Goal: Transaction & Acquisition: Purchase product/service

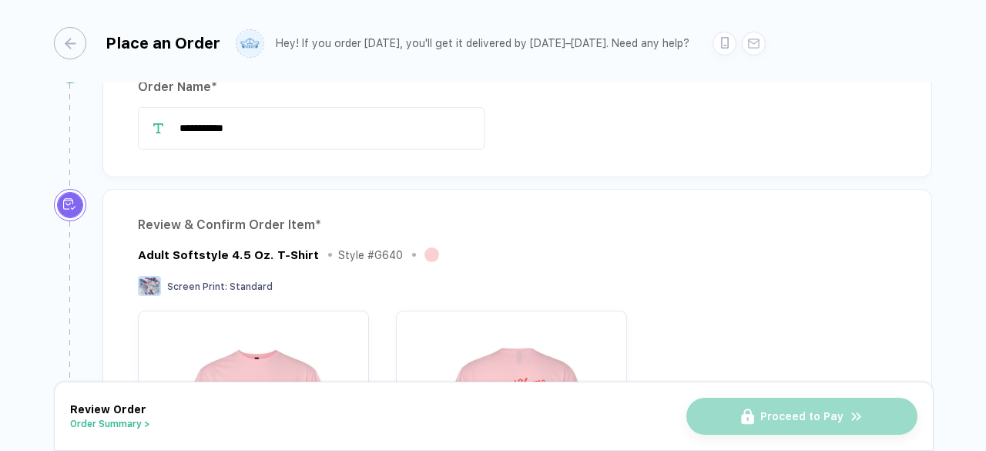
scroll to position [40, 0]
drag, startPoint x: 291, startPoint y: 130, endPoint x: 96, endPoint y: 144, distance: 196.2
click at [96, 144] on div "**********" at bounding box center [512, 119] width 842 height 138
type input "*"
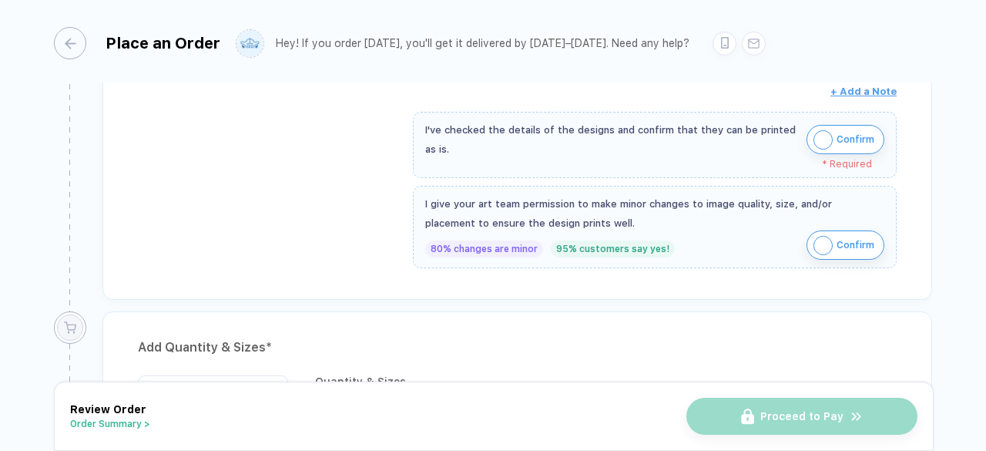
scroll to position [522, 0]
type input "**********"
click at [831, 130] on button "Confirm" at bounding box center [846, 138] width 78 height 29
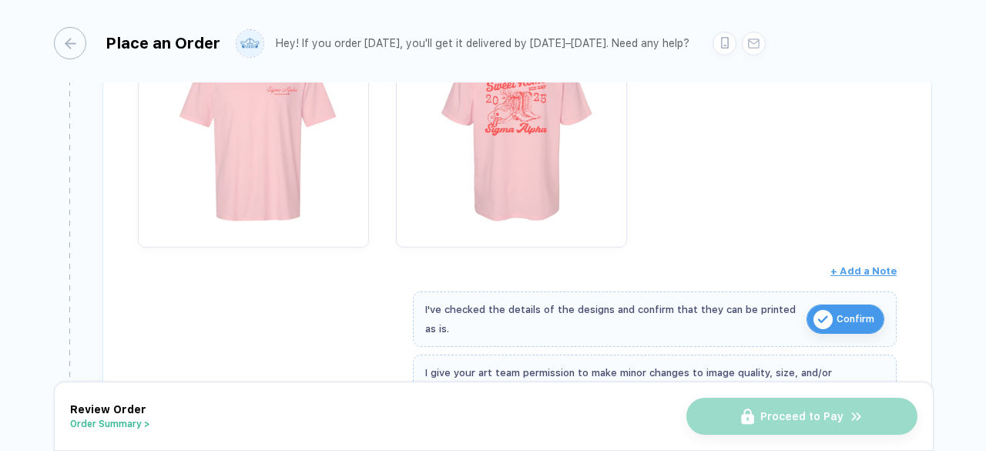
scroll to position [350, 0]
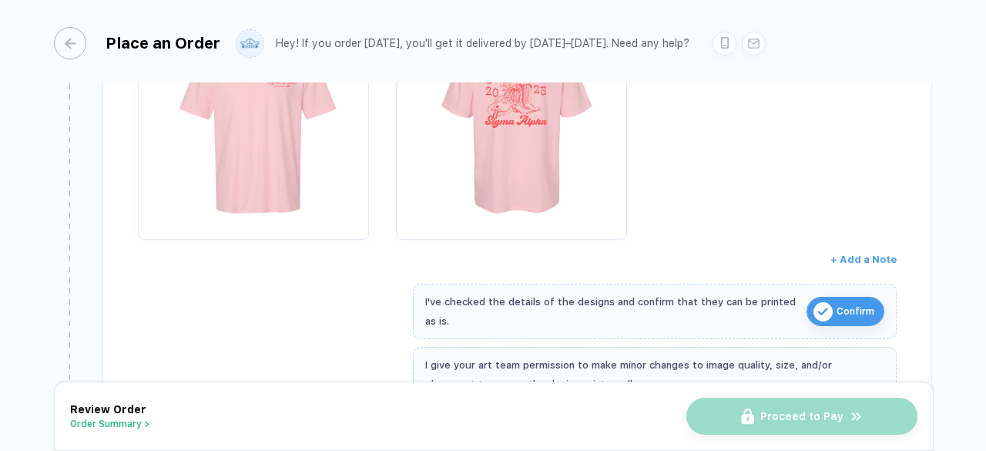
click at [860, 255] on span "+ Add a Note" at bounding box center [864, 260] width 66 height 12
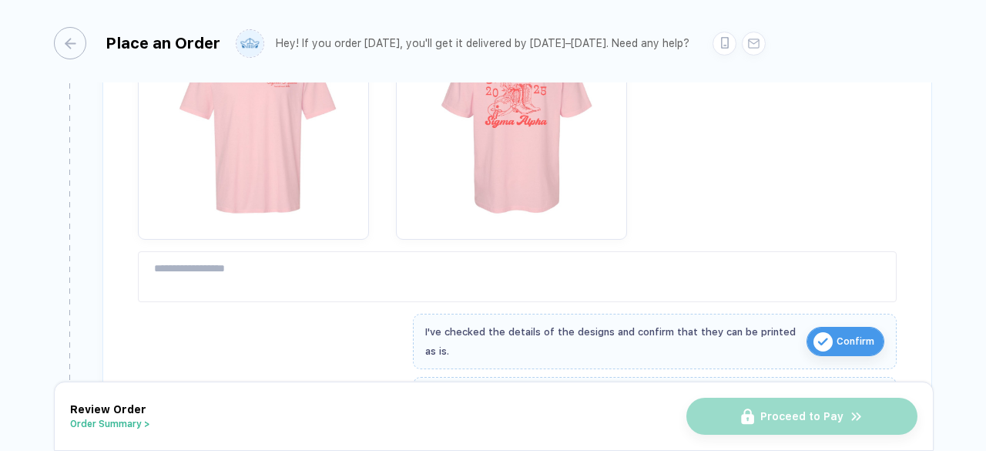
click at [600, 302] on div "Review & Confirm Order Item * Adult Softstyle 4.5 Oz. T-Shirt Style # G640 Scre…" at bounding box center [517, 184] width 830 height 613
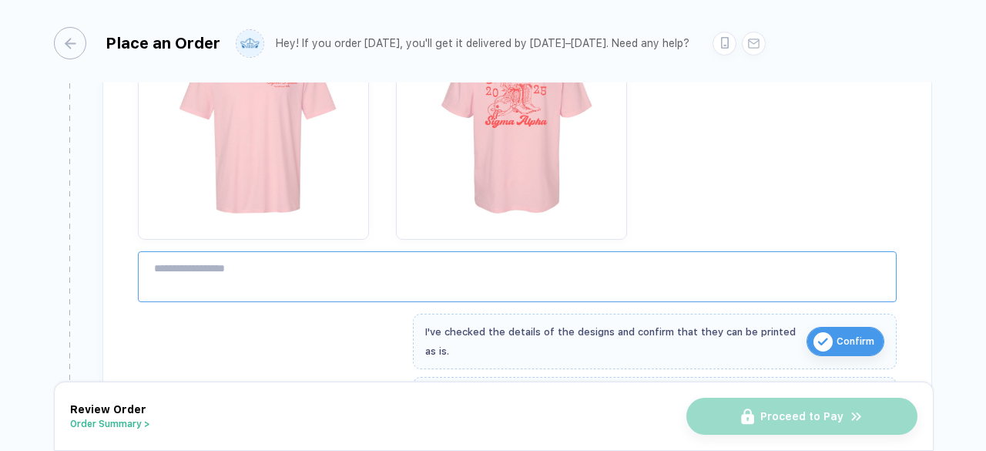
click at [602, 292] on textarea at bounding box center [517, 276] width 759 height 51
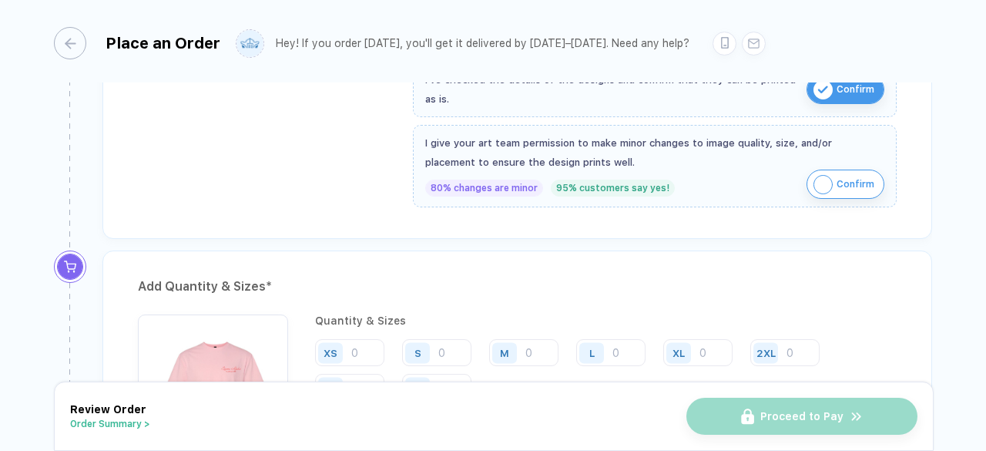
scroll to position [604, 0]
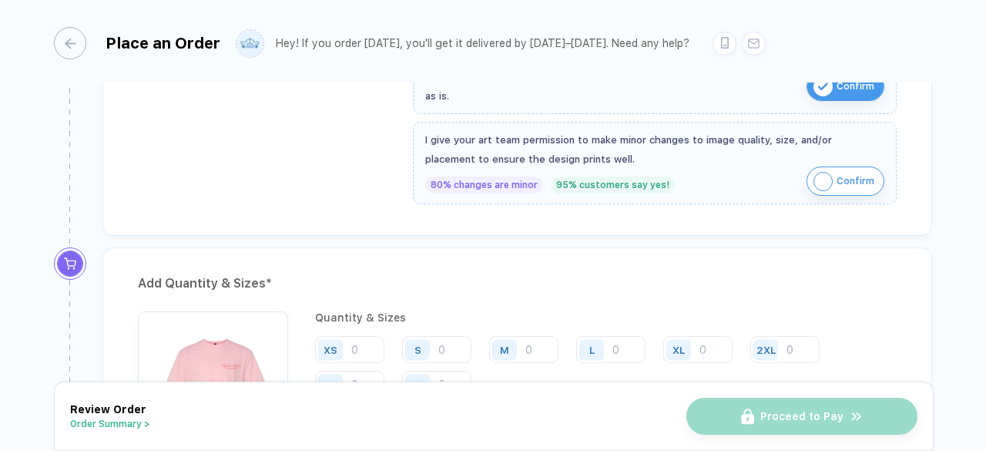
type textarea "**********"
click at [821, 176] on img "button" at bounding box center [823, 181] width 19 height 19
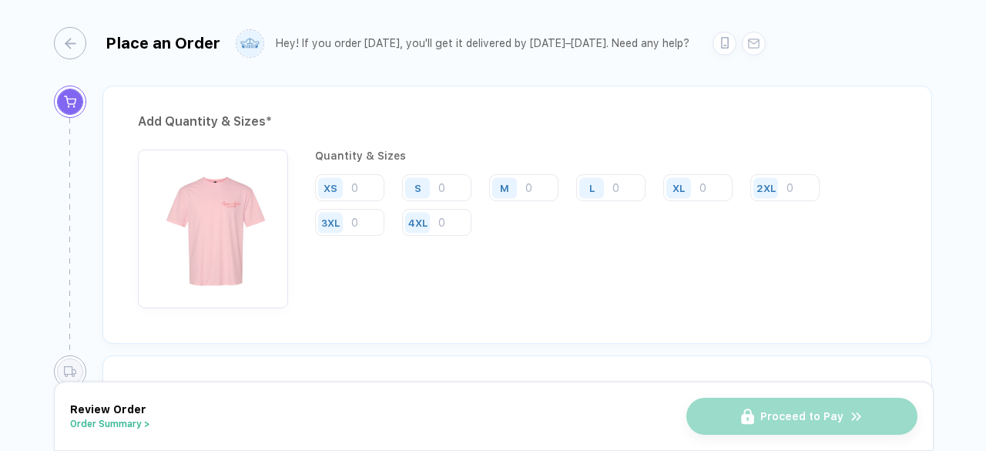
scroll to position [768, 0]
click at [358, 186] on input "number" at bounding box center [349, 186] width 69 height 27
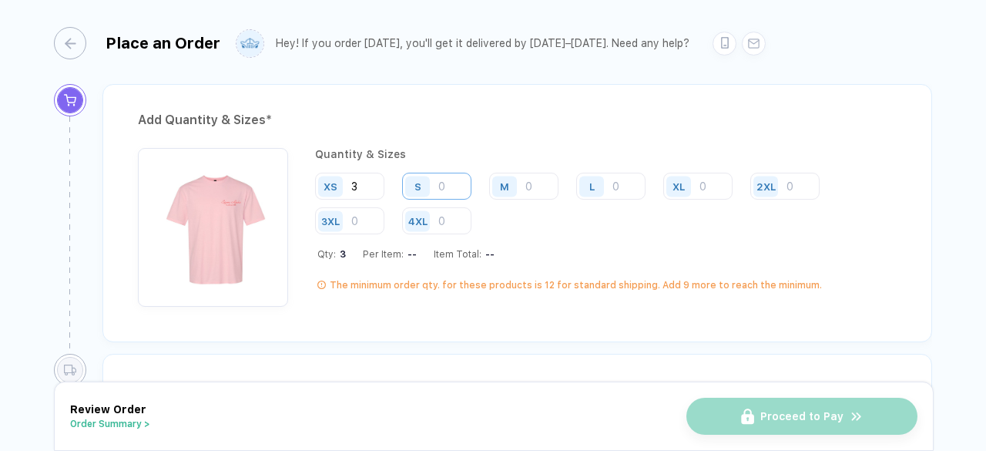
type input "3"
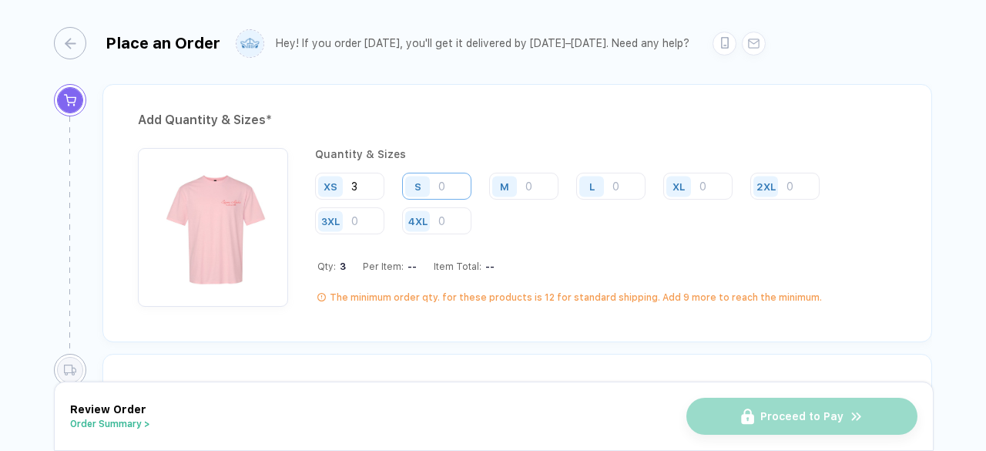
click at [454, 180] on input "number" at bounding box center [436, 186] width 69 height 27
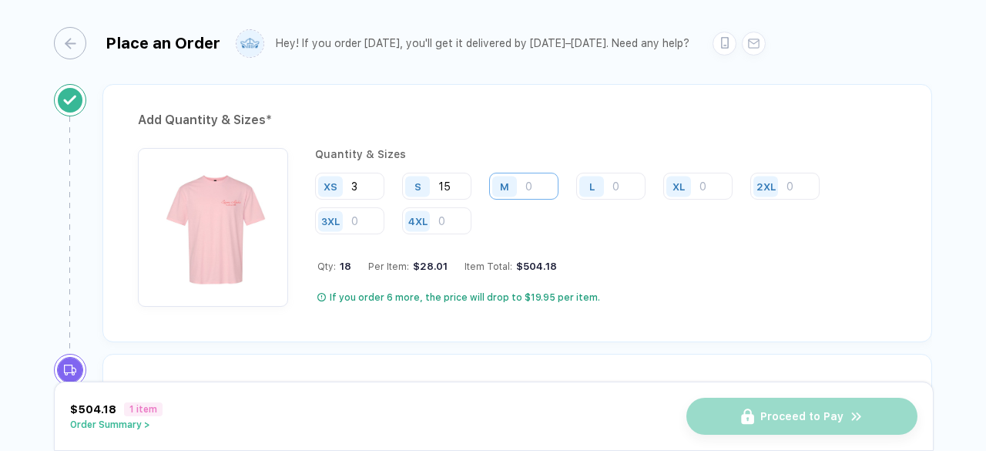
type input "15"
click at [536, 173] on input "number" at bounding box center [523, 186] width 69 height 27
type input "25"
click at [630, 176] on input "number" at bounding box center [610, 186] width 69 height 27
type input "2"
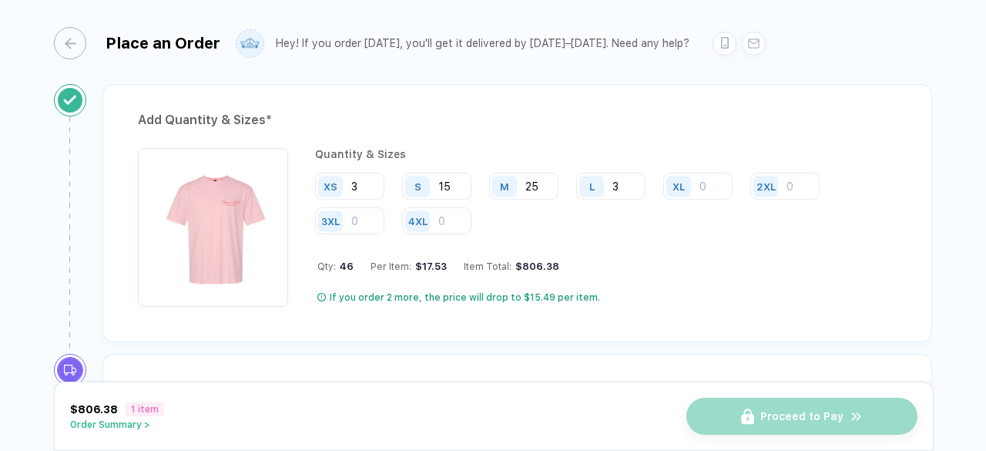
type input "3"
type input "2"
click at [720, 187] on input "number" at bounding box center [698, 186] width 69 height 27
type input "5"
click at [712, 275] on div "Quantity & Sizes XS 3 S 15 M 25 L 2 XL 5 2XL 3XL 4XL Qty: 50 Per Item: $16.02 I…" at bounding box center [606, 227] width 582 height 159
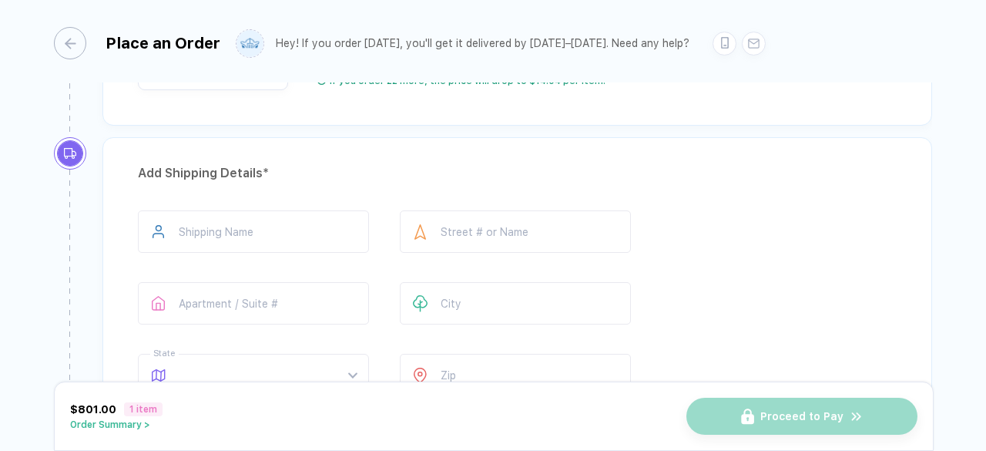
scroll to position [985, 0]
click at [231, 220] on input "text" at bounding box center [253, 231] width 231 height 42
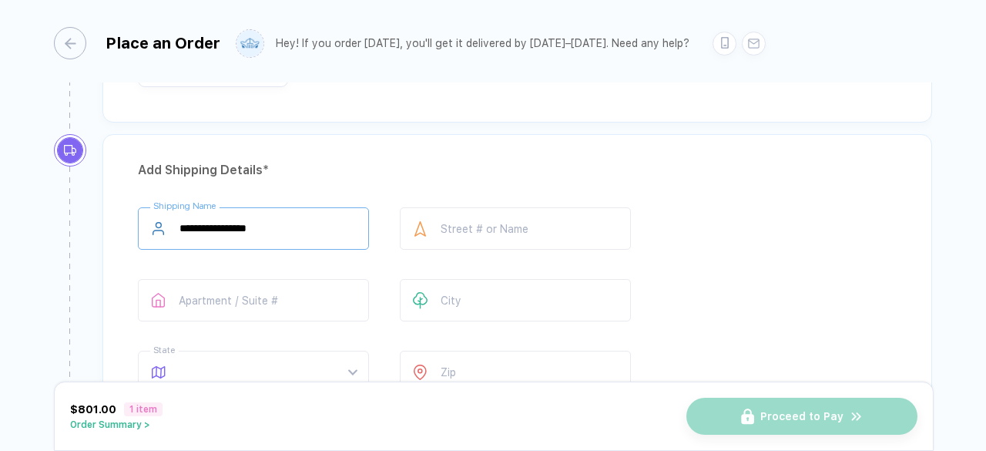
scroll to position [988, 0]
type input "**********"
click at [533, 227] on input "text" at bounding box center [515, 228] width 231 height 42
type input "**********"
click at [276, 285] on input "text" at bounding box center [253, 299] width 231 height 42
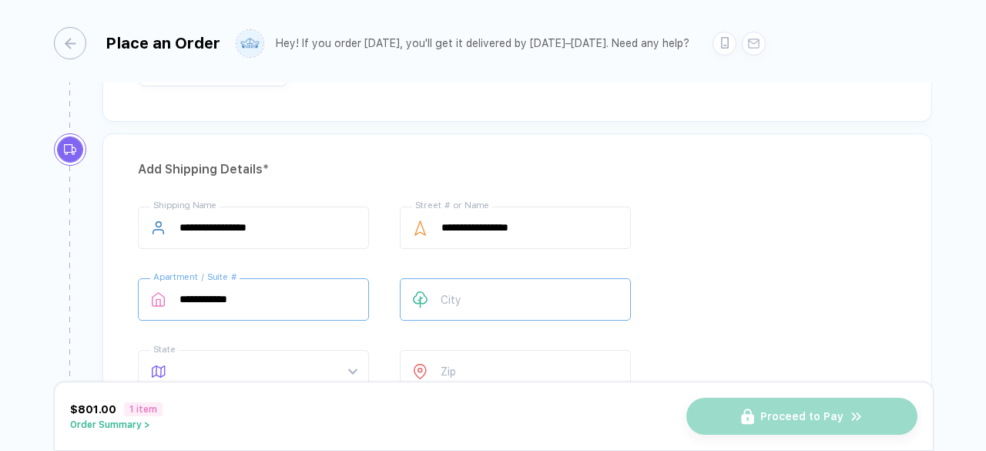
type input "**********"
click at [475, 278] on input "text" at bounding box center [515, 299] width 231 height 42
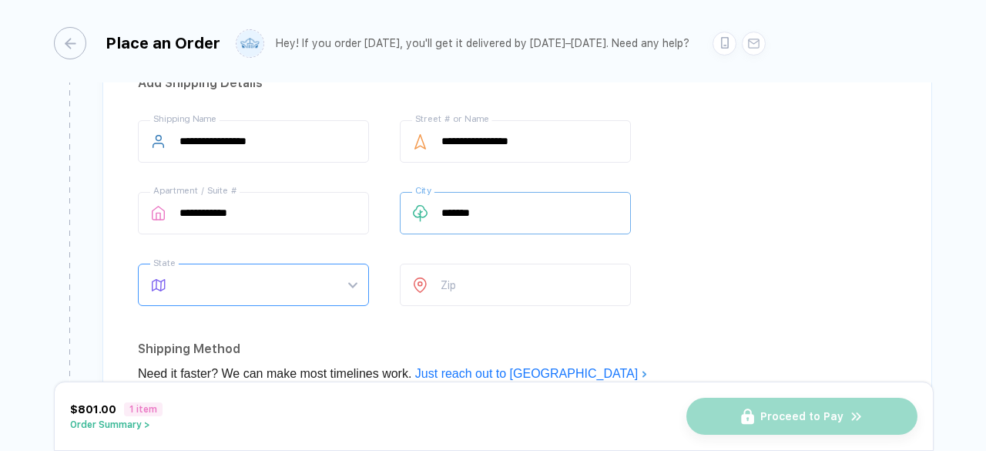
scroll to position [1076, 0]
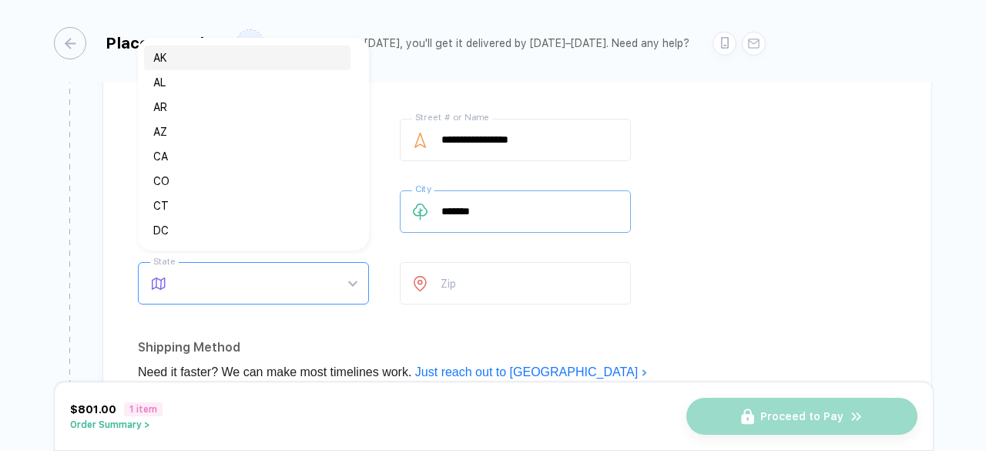
click at [355, 267] on span at bounding box center [268, 283] width 177 height 41
type input "******"
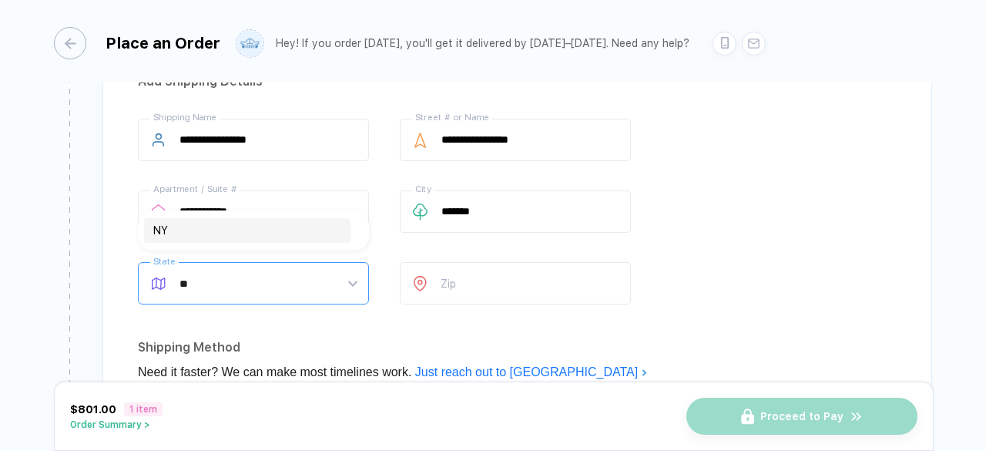
type input "*"
type input "**"
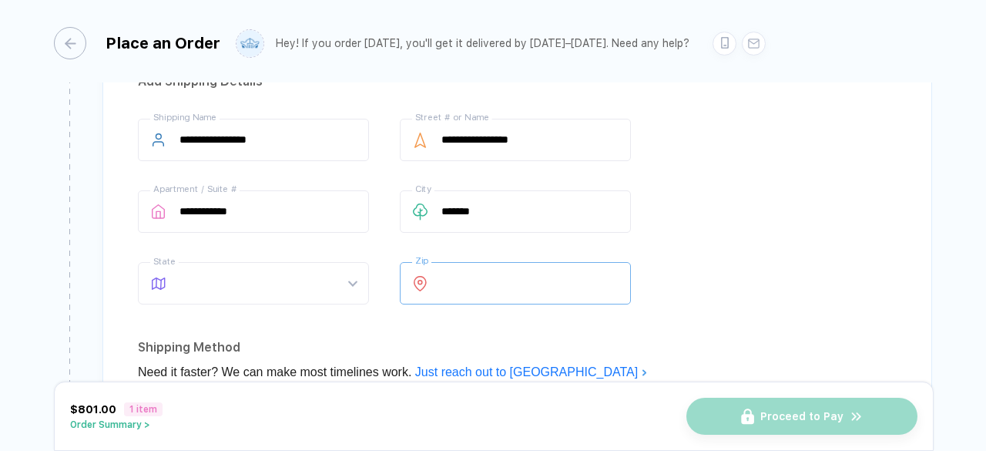
click at [486, 291] on input "number" at bounding box center [515, 283] width 231 height 42
click at [316, 283] on span at bounding box center [268, 283] width 177 height 41
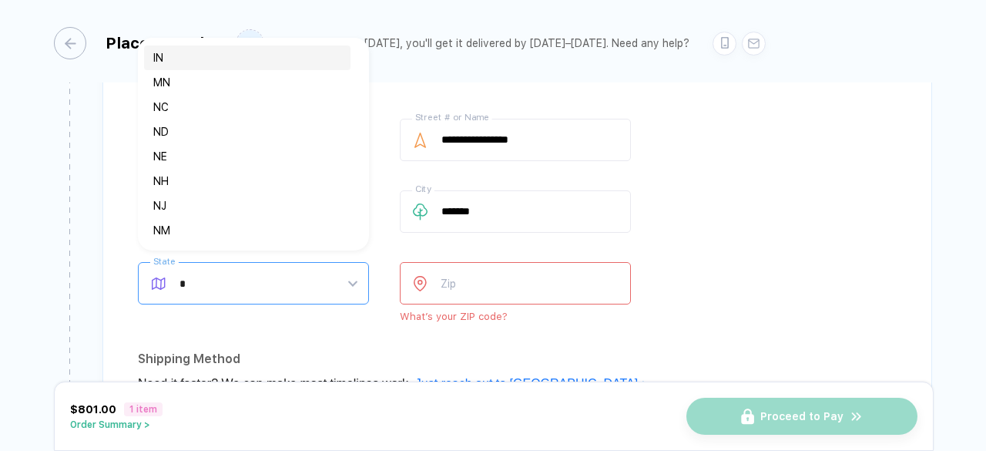
type input "**"
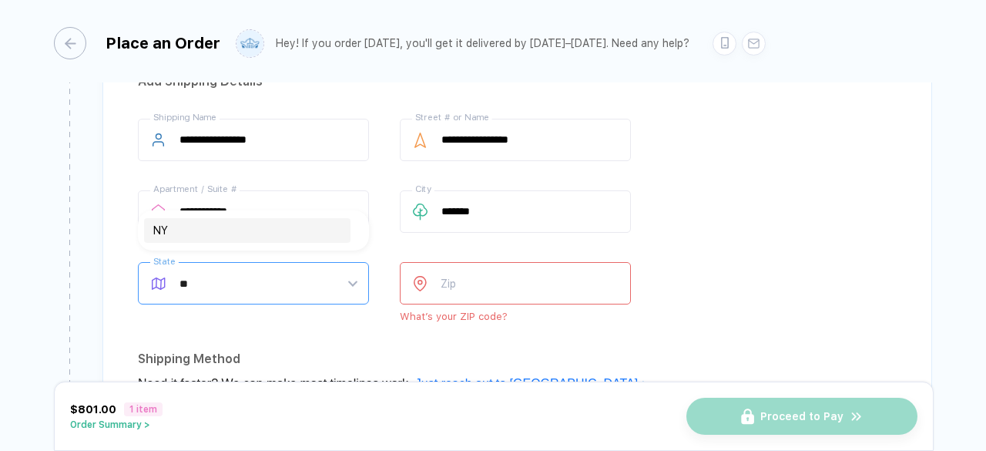
click at [273, 230] on div "NY" at bounding box center [247, 230] width 188 height 17
click at [472, 277] on input "number" at bounding box center [515, 283] width 231 height 42
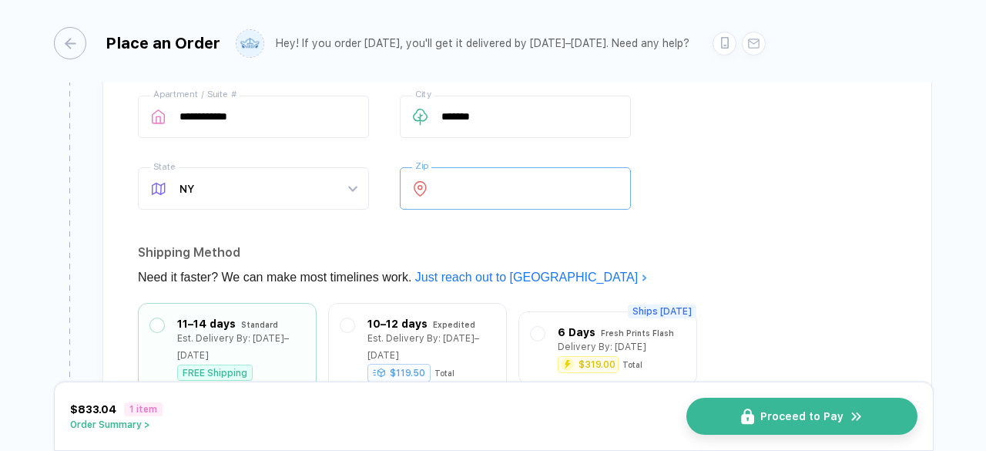
scroll to position [1171, 0]
type input "*****"
click at [751, 163] on div "**********" at bounding box center [517, 119] width 759 height 192
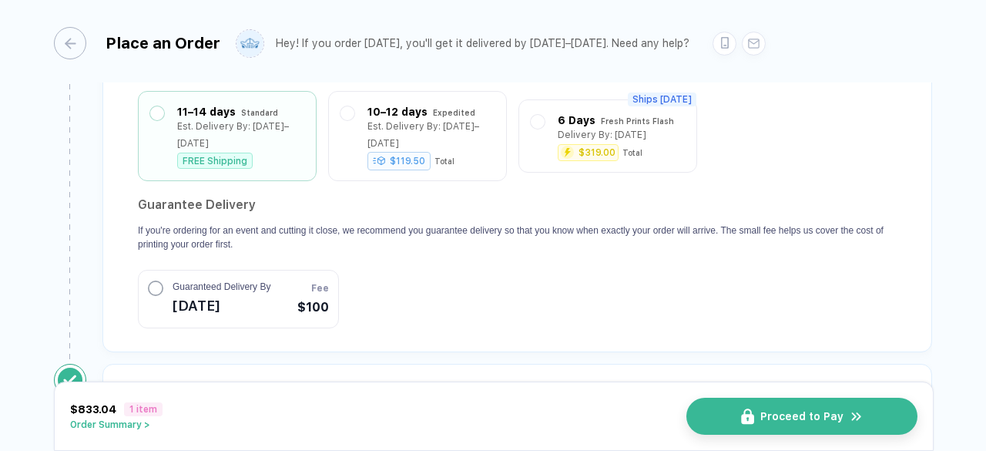
scroll to position [1554, 0]
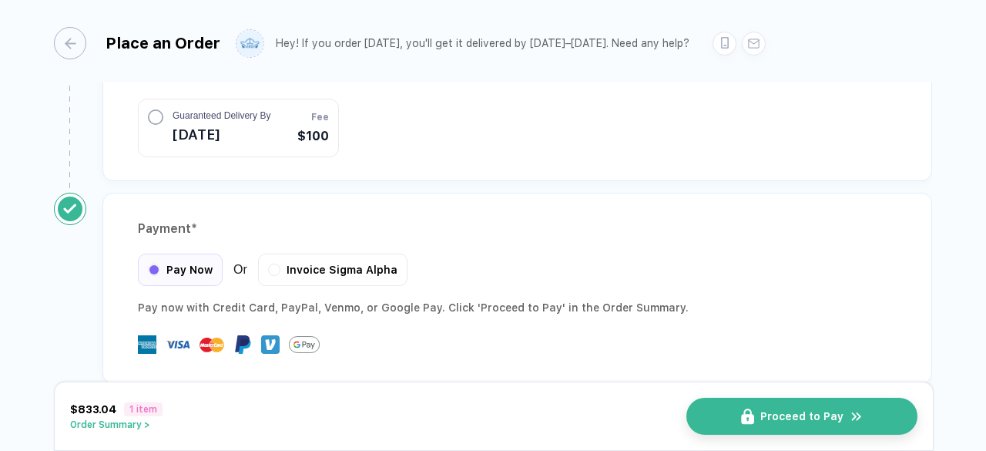
click at [136, 411] on span "1 item" at bounding box center [143, 409] width 39 height 14
click at [139, 429] on button "Order Summary >" at bounding box center [116, 424] width 92 height 11
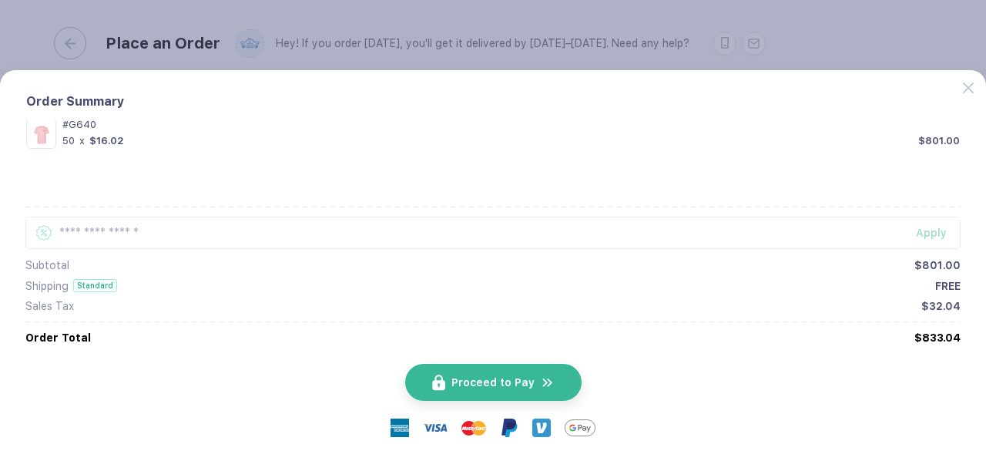
scroll to position [0, 0]
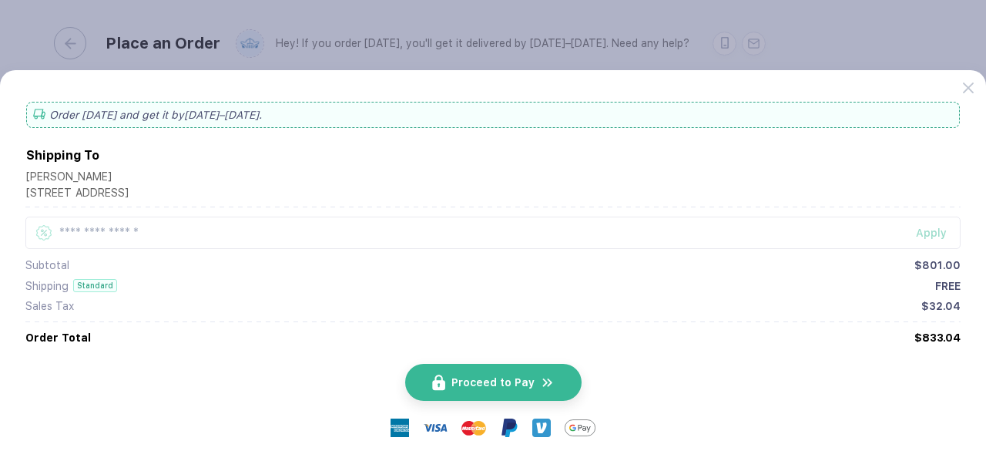
click at [983, 86] on div at bounding box center [974, 82] width 22 height 22
click at [973, 86] on icon at bounding box center [968, 87] width 11 height 11
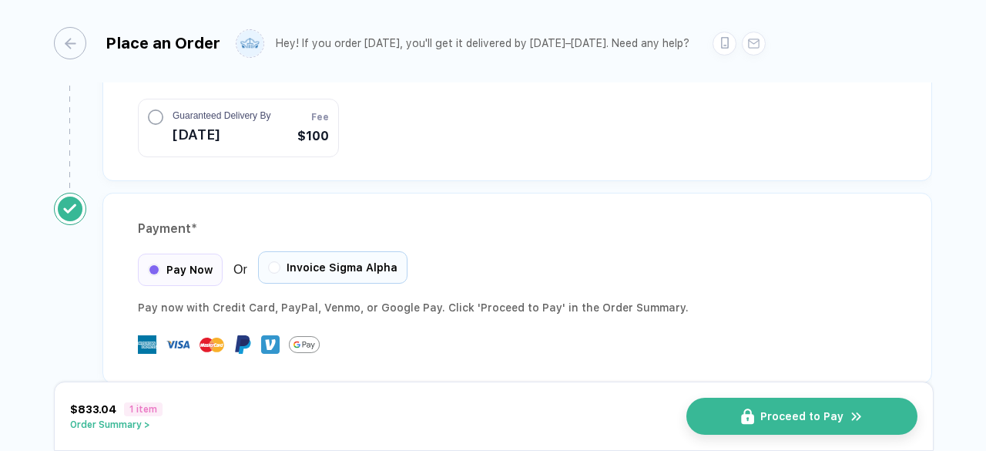
click at [354, 253] on div "Invoice Sigma Alpha" at bounding box center [333, 267] width 150 height 32
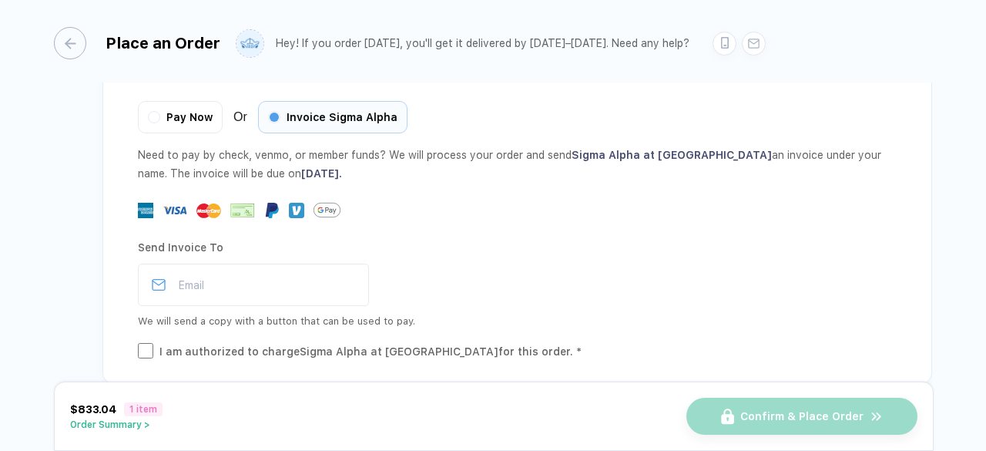
scroll to position [1696, 0]
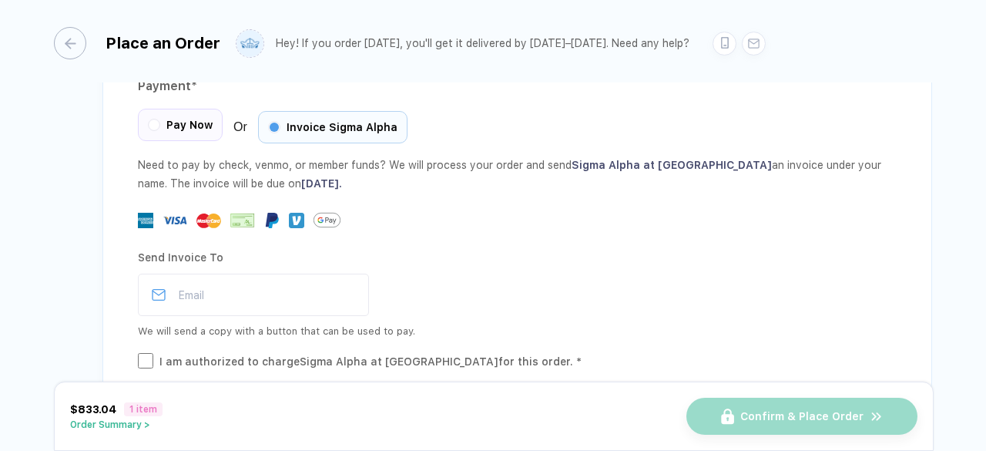
click at [159, 109] on div "Pay Now" at bounding box center [180, 125] width 85 height 32
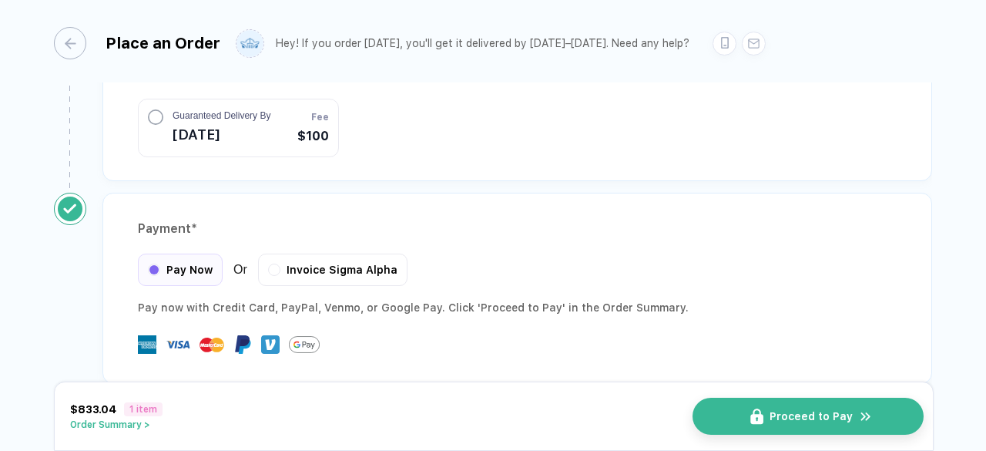
click at [793, 421] on span "Proceed to Pay" at bounding box center [811, 416] width 83 height 12
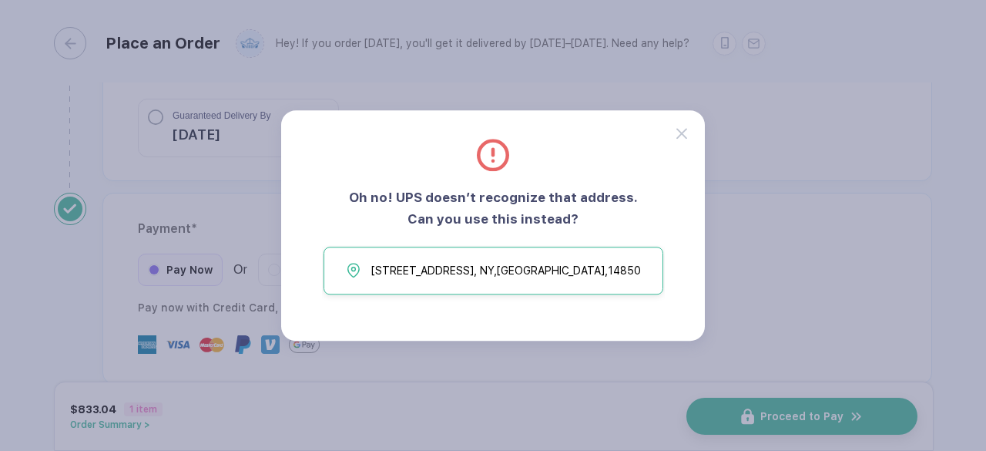
click at [569, 277] on button "[STREET_ADDRESS]" at bounding box center [494, 271] width 340 height 48
type input "******"
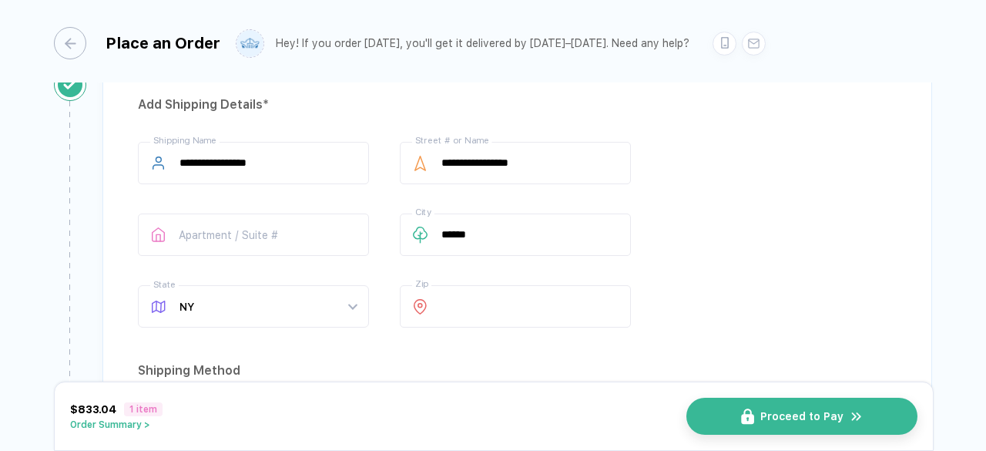
scroll to position [1056, 0]
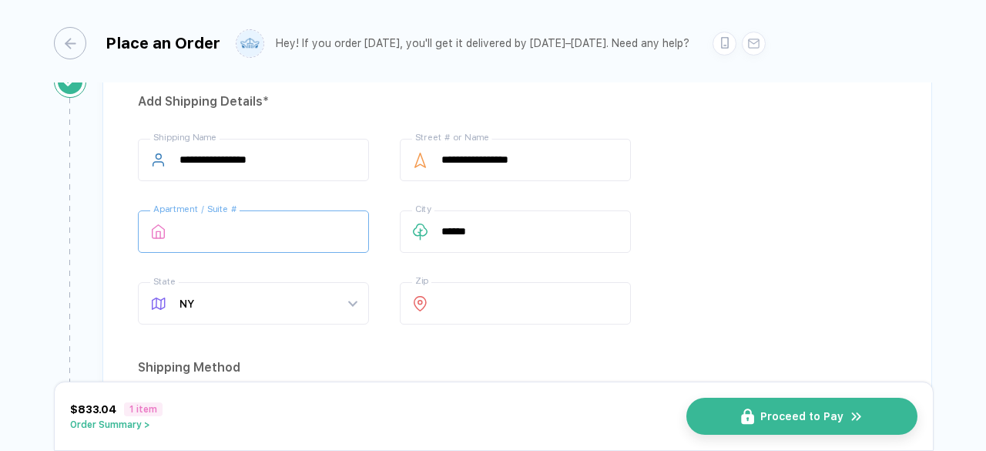
click at [297, 223] on input "text" at bounding box center [253, 231] width 231 height 42
type input "**********"
click at [810, 249] on div "**********" at bounding box center [517, 235] width 759 height 192
click at [780, 412] on span "Proceed to Pay" at bounding box center [811, 416] width 83 height 12
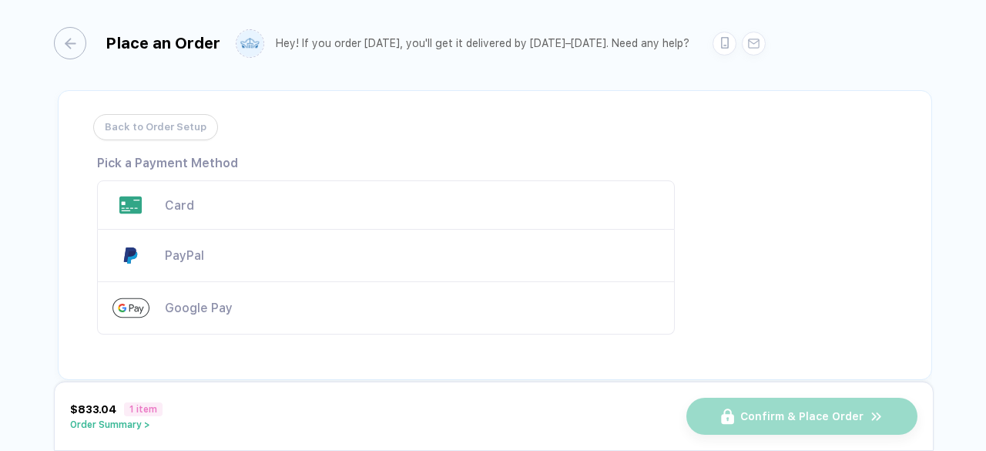
scroll to position [20, 0]
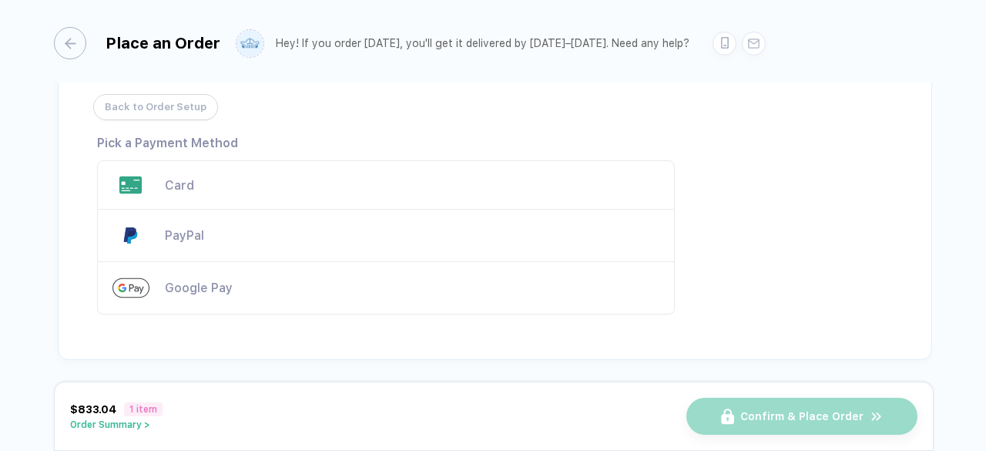
click at [234, 200] on div "Card" at bounding box center [386, 184] width 578 height 49
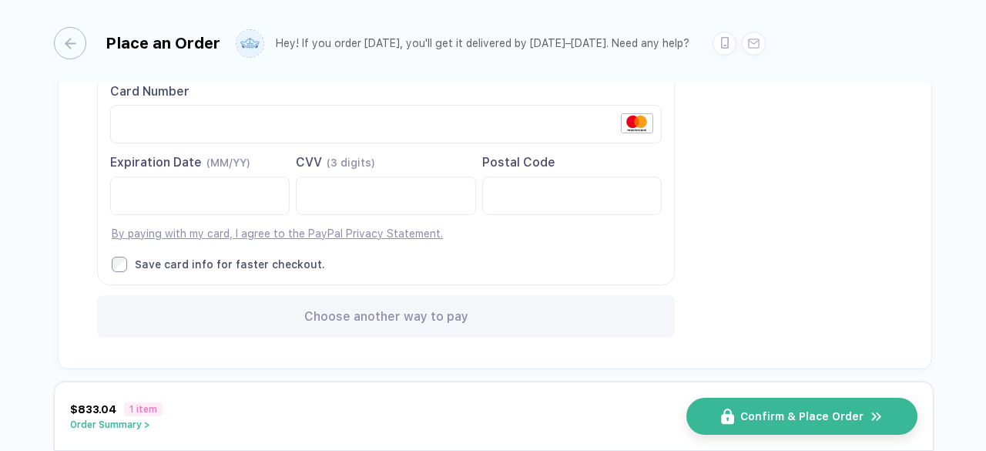
scroll to position [231, 0]
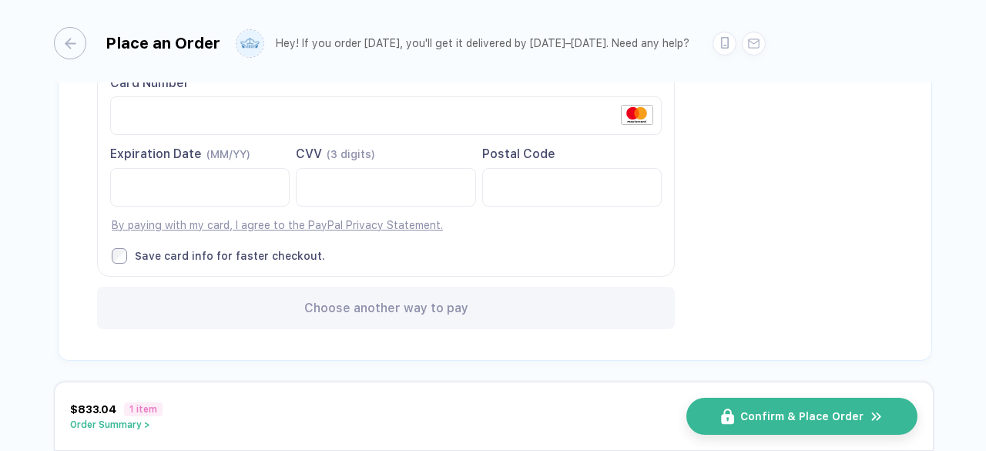
click at [748, 248] on div "Back to Order Setup Visa MasterCard Union Pay American Express JCB Discover Din…" at bounding box center [495, 110] width 875 height 502
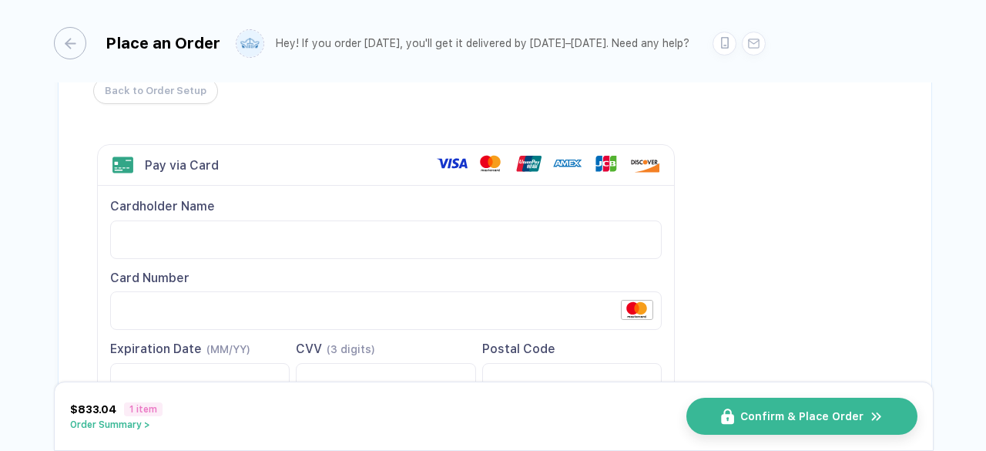
scroll to position [35, 0]
click at [751, 217] on div "Back to Order Setup Visa MasterCard Union Pay American Express JCB Discover Din…" at bounding box center [495, 306] width 875 height 502
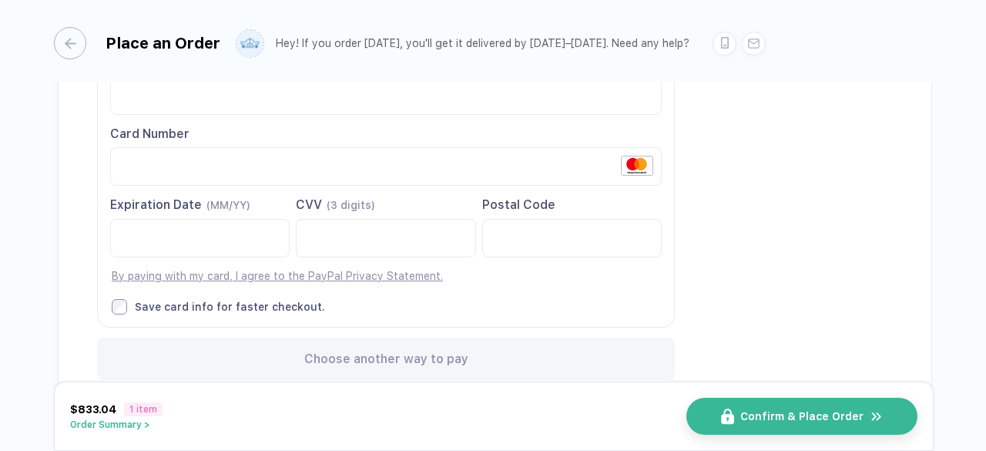
scroll to position [181, 0]
click at [794, 411] on span "Confirm & Place Order" at bounding box center [811, 416] width 123 height 12
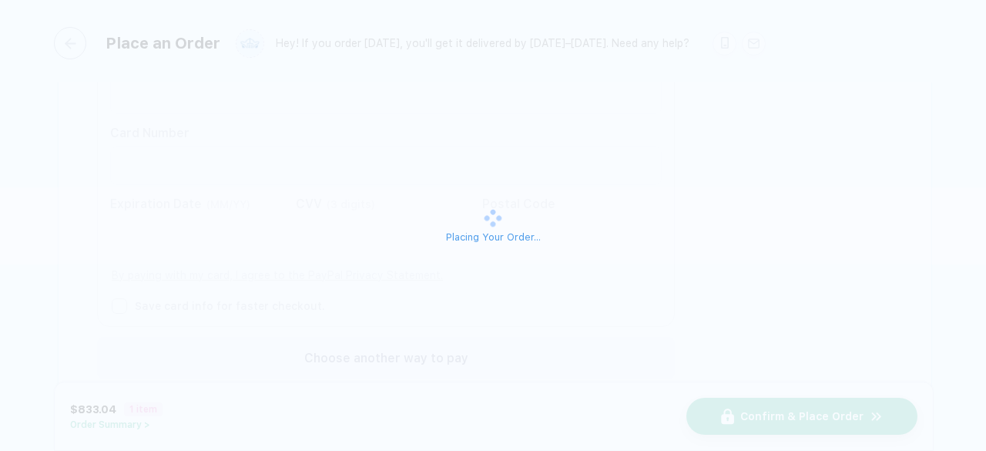
scroll to position [0, 0]
